Goal: Use online tool/utility: Use online tool/utility

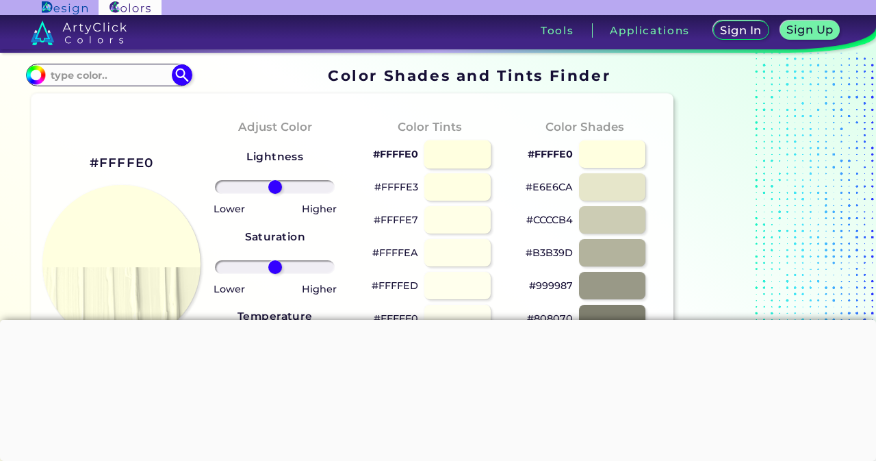
click at [460, 146] on div at bounding box center [457, 154] width 67 height 28
click at [450, 155] on div at bounding box center [457, 154] width 67 height 28
click at [443, 155] on div at bounding box center [457, 154] width 67 height 28
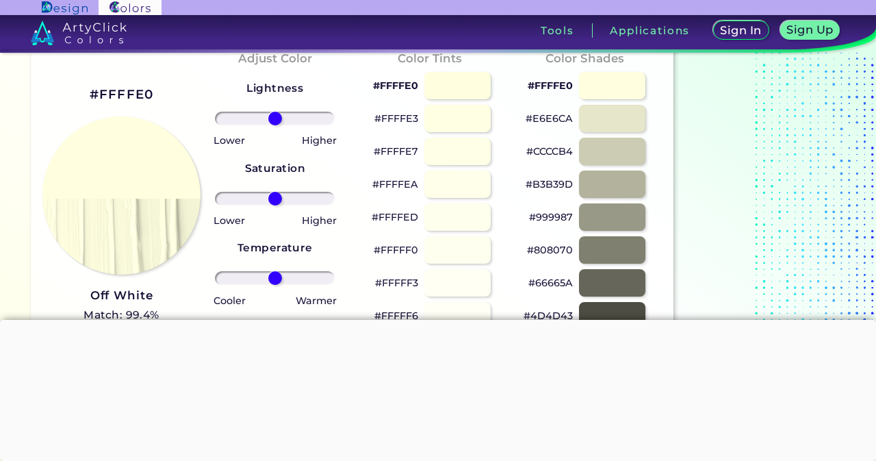
scroll to position [137, 0]
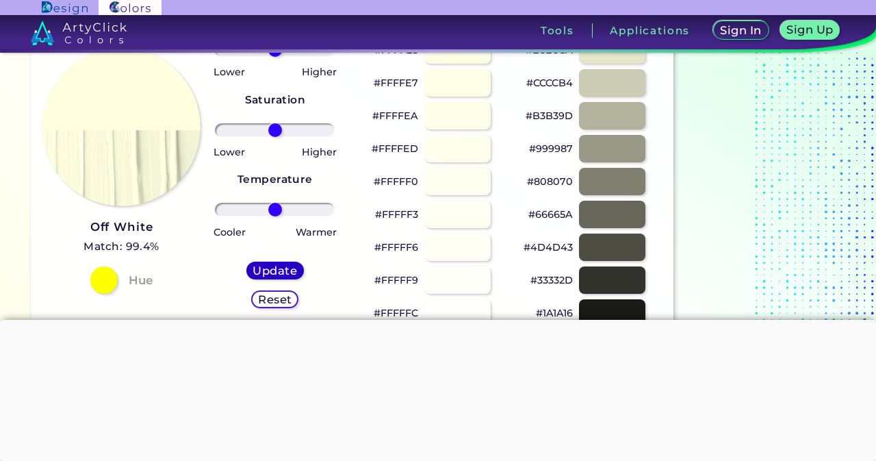
click at [263, 270] on h5 "Update" at bounding box center [275, 271] width 40 height 10
click at [281, 263] on div "Update" at bounding box center [275, 271] width 52 height 16
type input "#ffffe0"
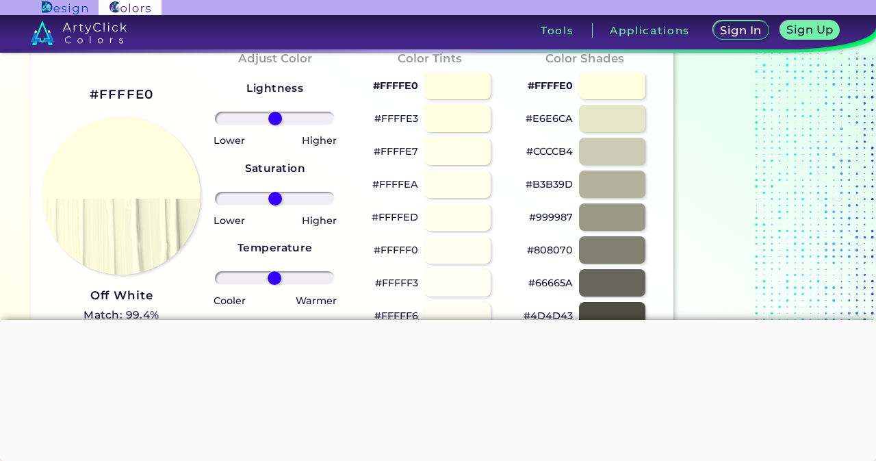
drag, startPoint x: 276, startPoint y: 273, endPoint x: 274, endPoint y: 281, distance: 8.5
type input "-1"
click at [274, 281] on input "range" at bounding box center [275, 278] width 120 height 14
drag, startPoint x: 275, startPoint y: 198, endPoint x: 209, endPoint y: 202, distance: 66.5
type input "-100"
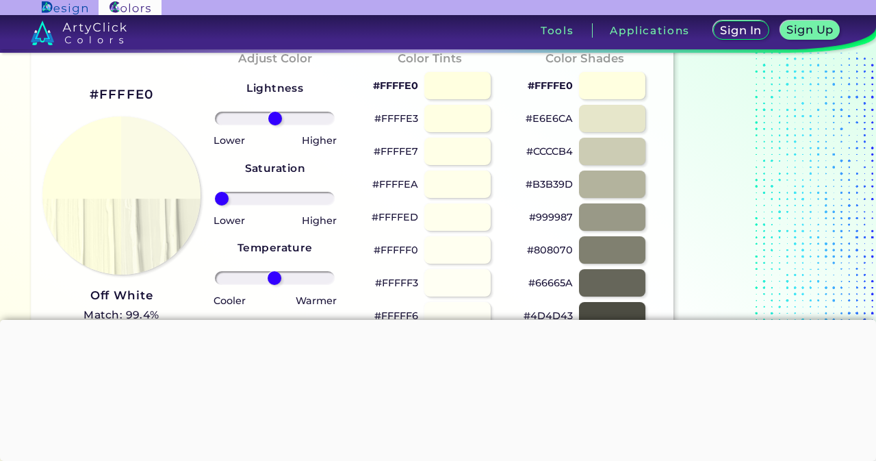
click at [215, 202] on input "range" at bounding box center [275, 199] width 120 height 14
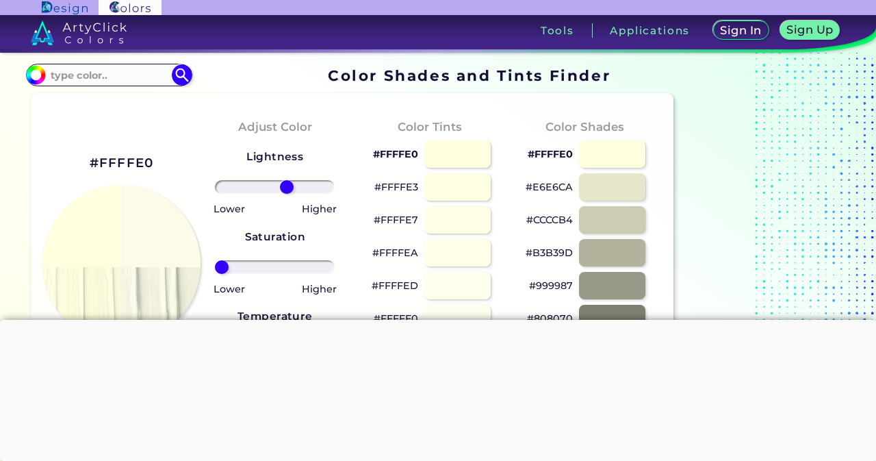
drag, startPoint x: 276, startPoint y: 184, endPoint x: 287, endPoint y: 192, distance: 13.3
type input "22"
click at [287, 192] on input "range" at bounding box center [275, 187] width 120 height 14
click at [452, 159] on div at bounding box center [457, 154] width 67 height 28
type input "#ffffe0"
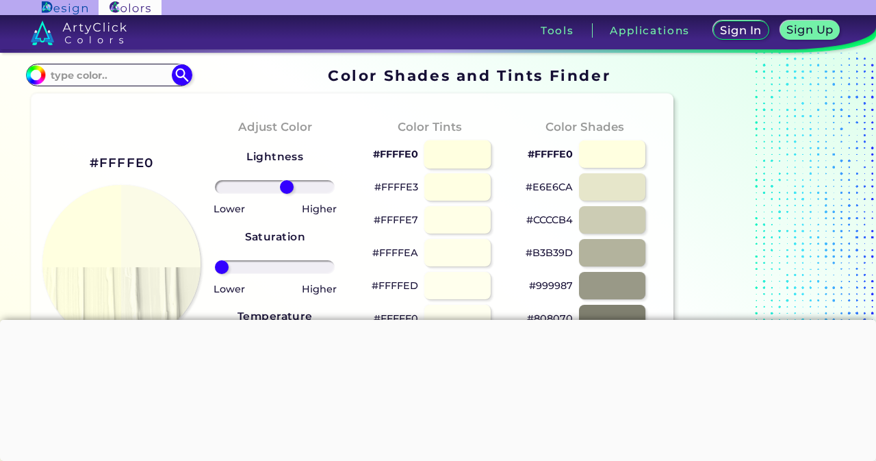
type input "0"
click at [452, 159] on div at bounding box center [457, 154] width 67 height 28
click at [616, 152] on div at bounding box center [611, 154] width 67 height 28
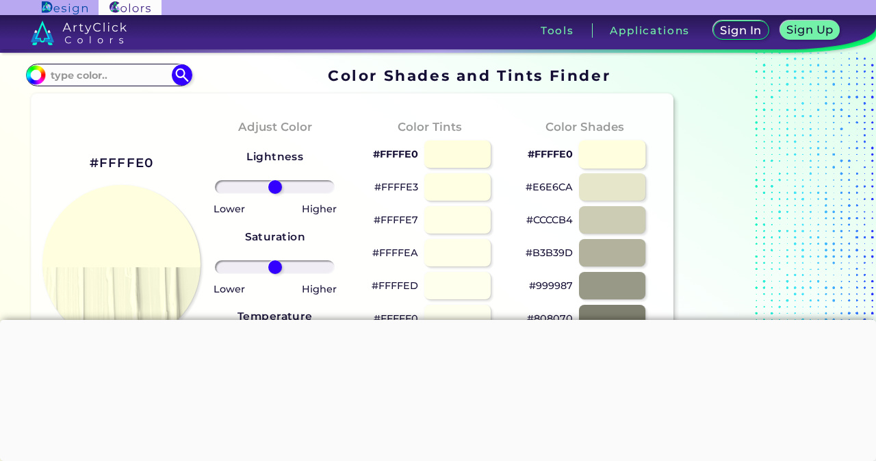
click at [616, 152] on div at bounding box center [611, 154] width 67 height 28
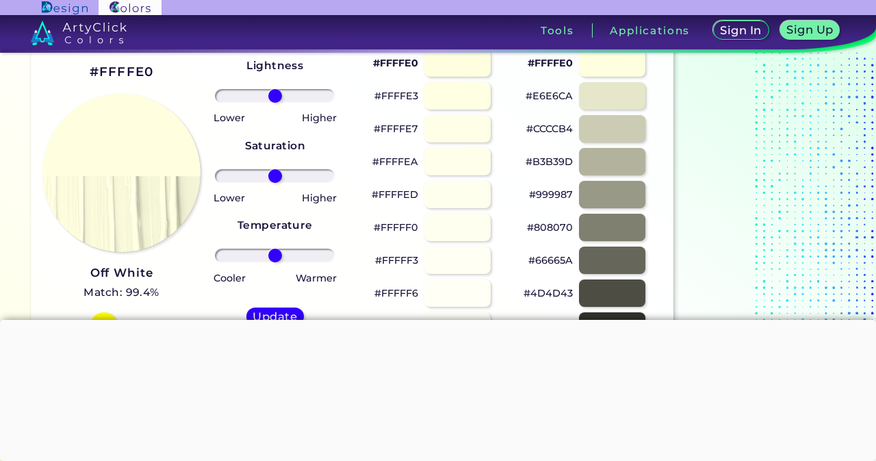
scroll to position [68, 0]
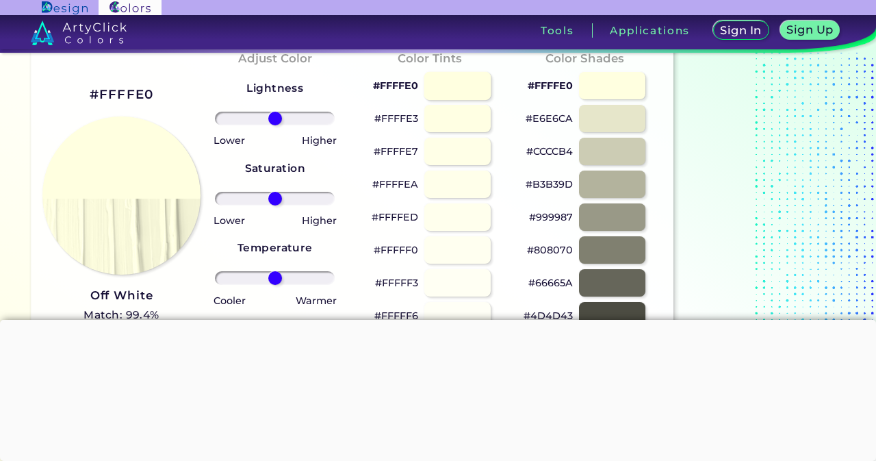
click at [443, 84] on div at bounding box center [457, 85] width 67 height 28
type input "#ffffe0"
